Goal: Task Accomplishment & Management: Use online tool/utility

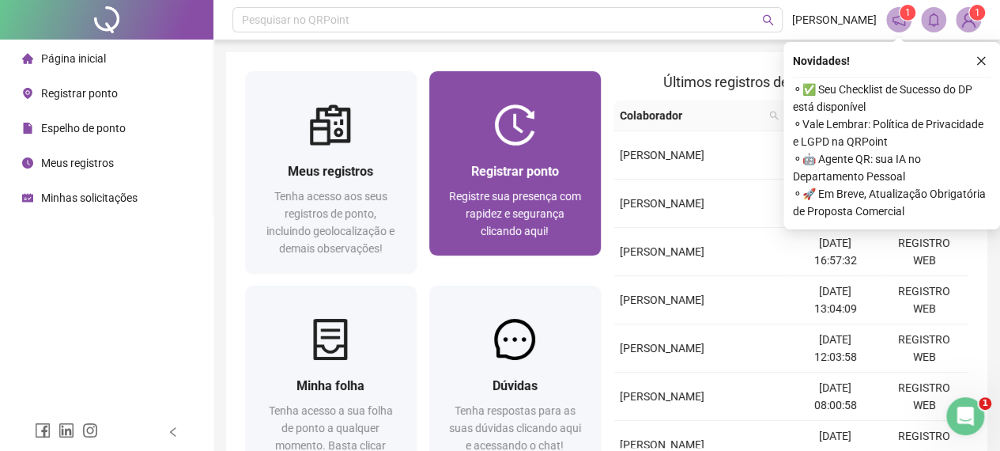
click at [518, 232] on span "Registre sua presença com rapidez e segurança clicando aqui!" at bounding box center [515, 213] width 132 height 47
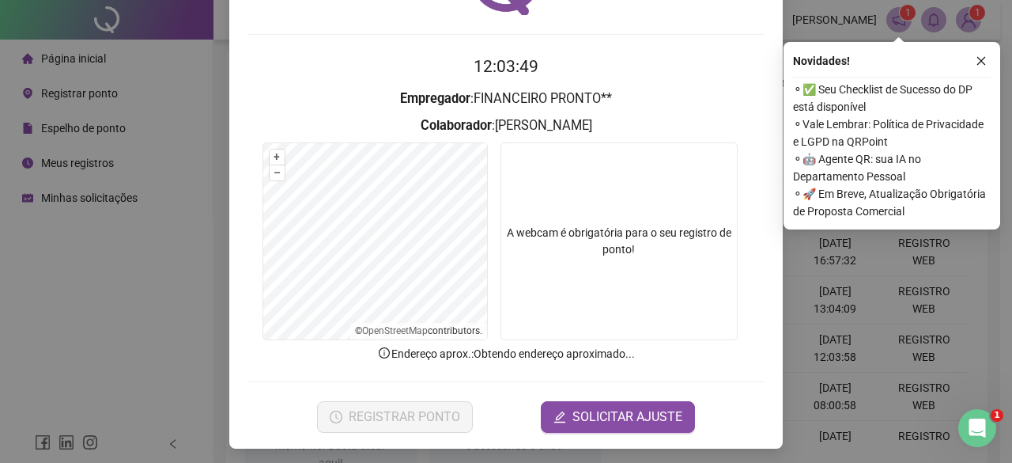
scroll to position [119, 0]
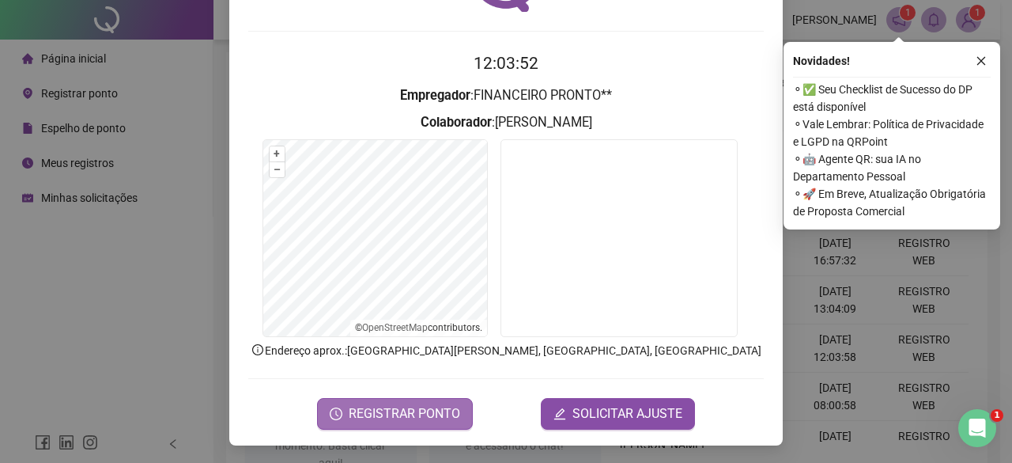
click at [443, 405] on span "REGISTRAR PONTO" at bounding box center [404, 413] width 111 height 19
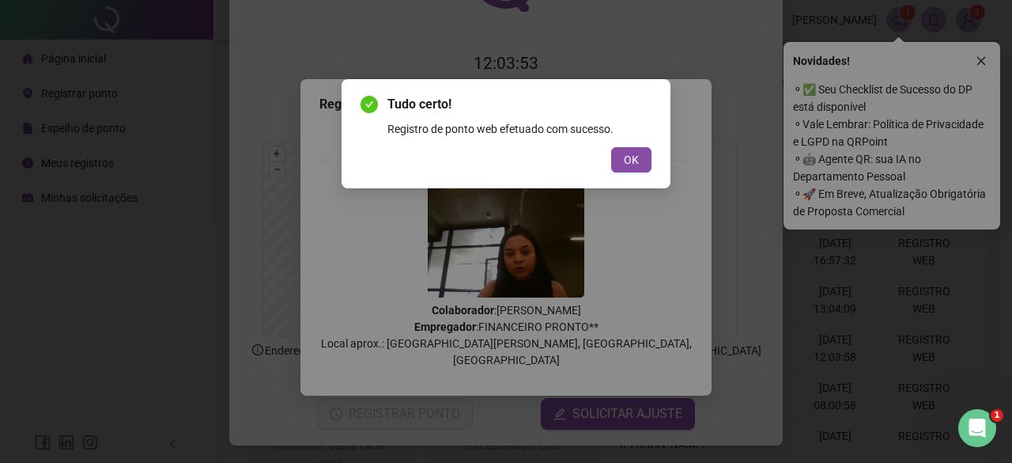
click at [618, 177] on div "Tudo certo! Registro de ponto web efetuado com sucesso. OK" at bounding box center [506, 133] width 329 height 109
drag, startPoint x: 628, startPoint y: 165, endPoint x: 674, endPoint y: 143, distance: 50.9
click at [629, 165] on span "OK" at bounding box center [631, 159] width 15 height 17
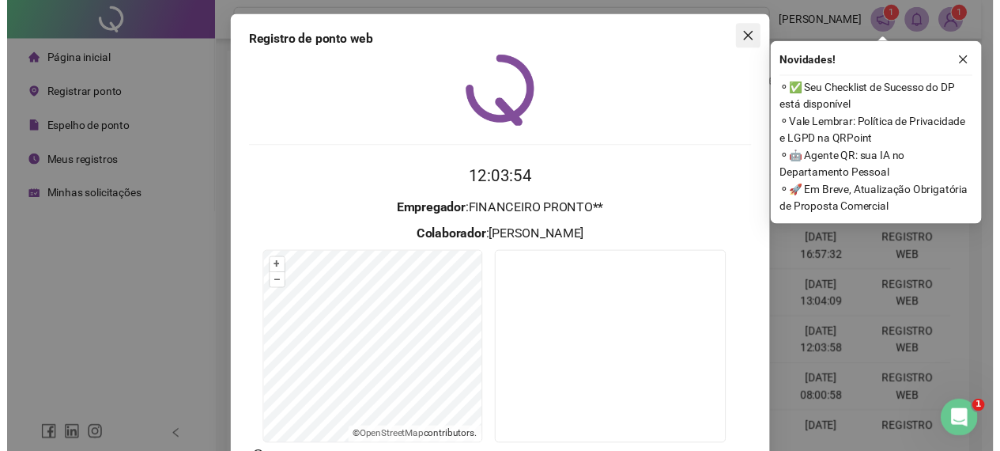
scroll to position [0, 0]
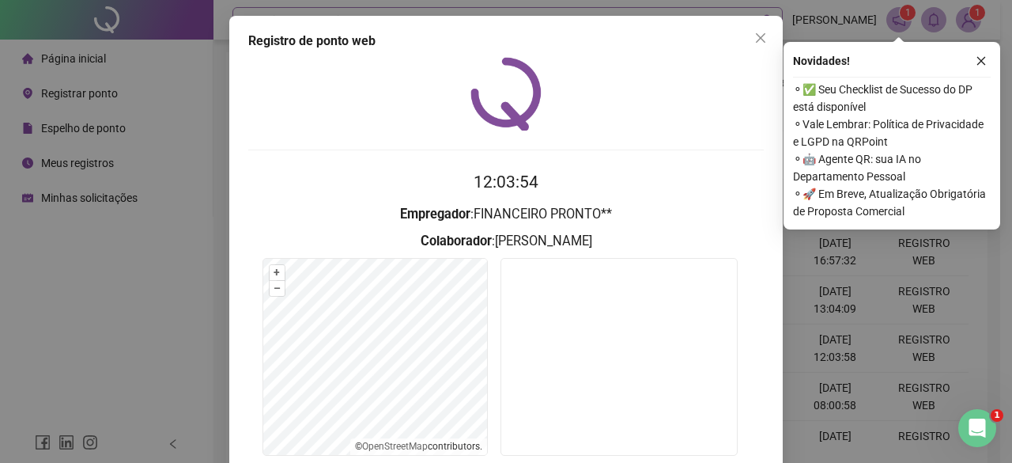
drag, startPoint x: 764, startPoint y: 37, endPoint x: 707, endPoint y: 9, distance: 63.6
click at [764, 36] on span "Close" at bounding box center [760, 38] width 25 height 13
